Goal: Navigation & Orientation: Find specific page/section

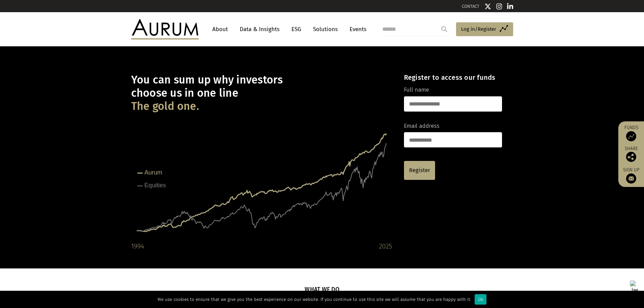
click at [326, 29] on link "Solutions" at bounding box center [325, 29] width 31 height 13
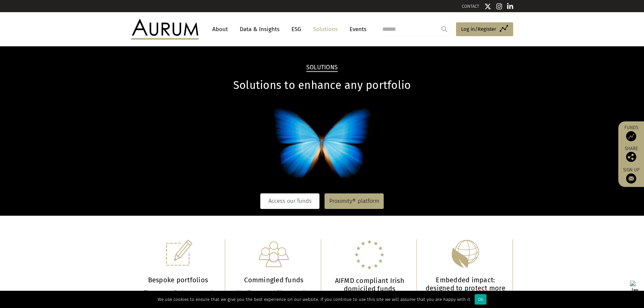
click at [284, 204] on link "Access our funds" at bounding box center [289, 201] width 59 height 16
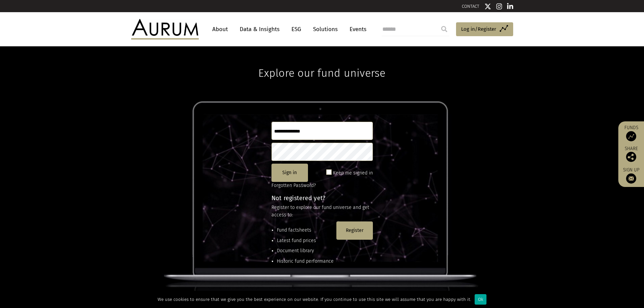
click at [266, 30] on link "Data & Insights" at bounding box center [259, 29] width 47 height 13
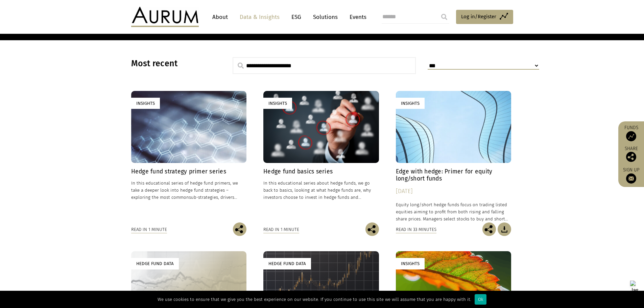
scroll to position [169, 0]
